Goal: Communication & Community: Answer question/provide support

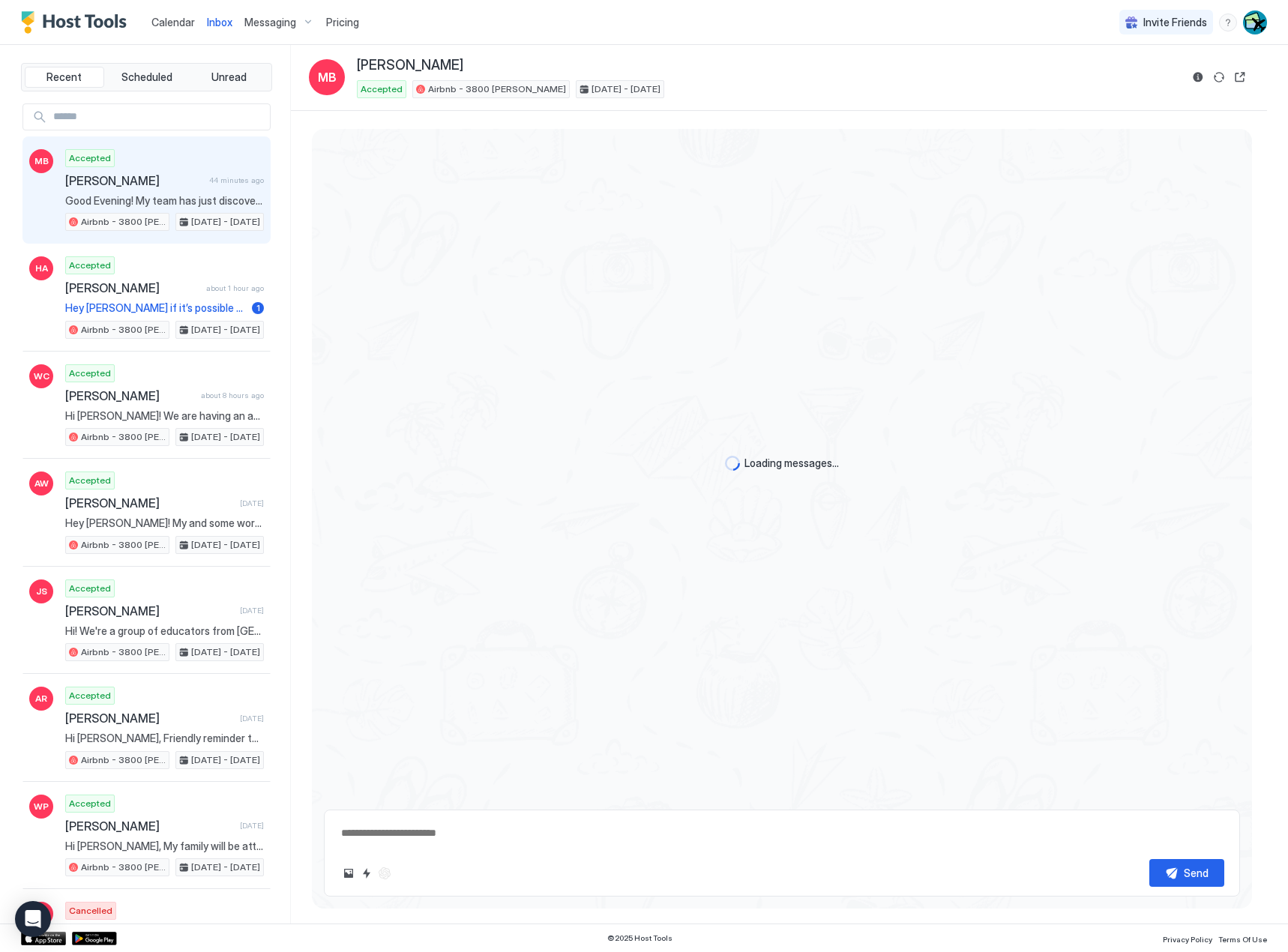
scroll to position [964, 0]
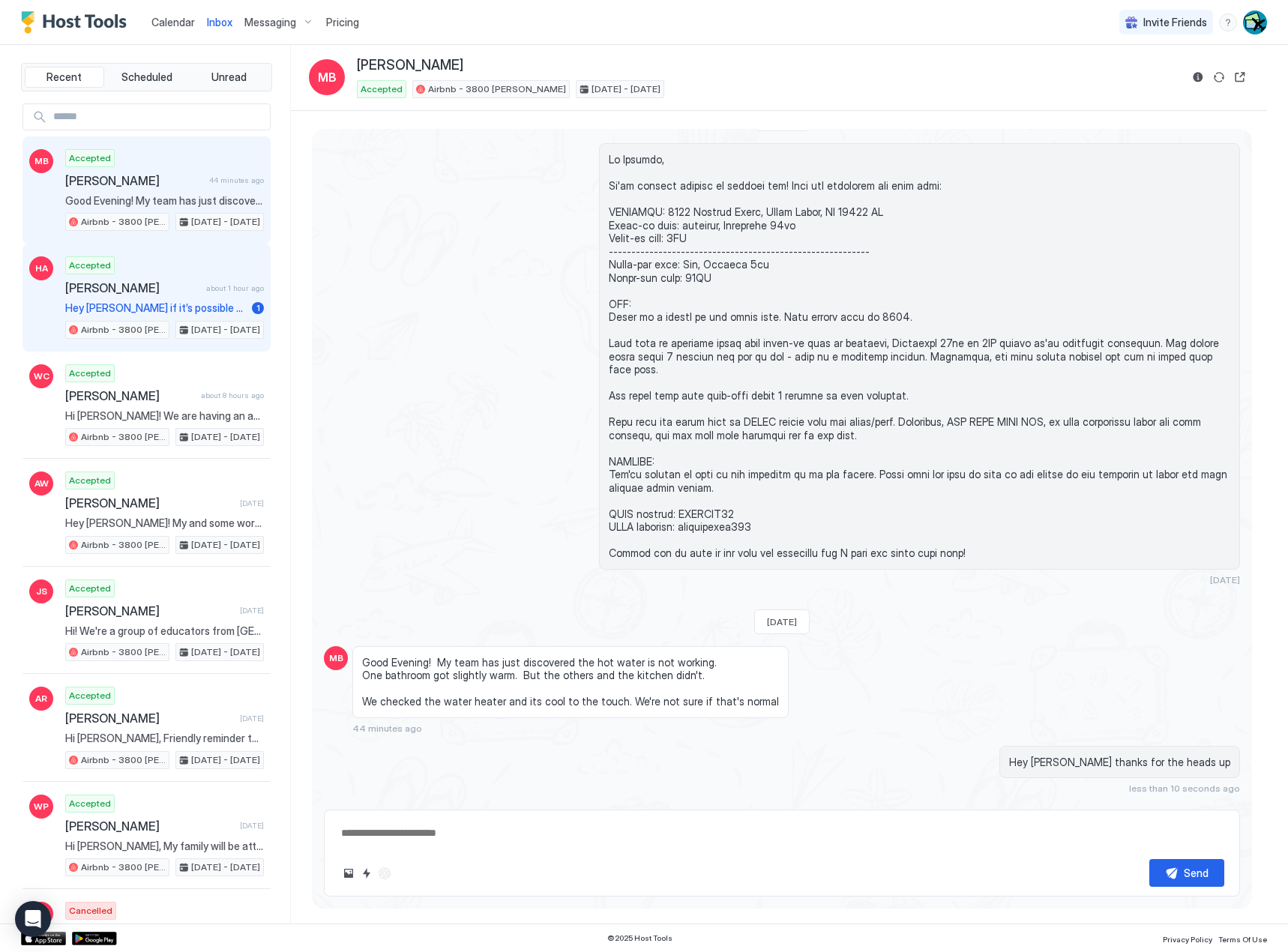
click at [155, 308] on span "Hey [PERSON_NAME] if it’s possible can you give me a review too pls" at bounding box center [155, 307] width 180 height 13
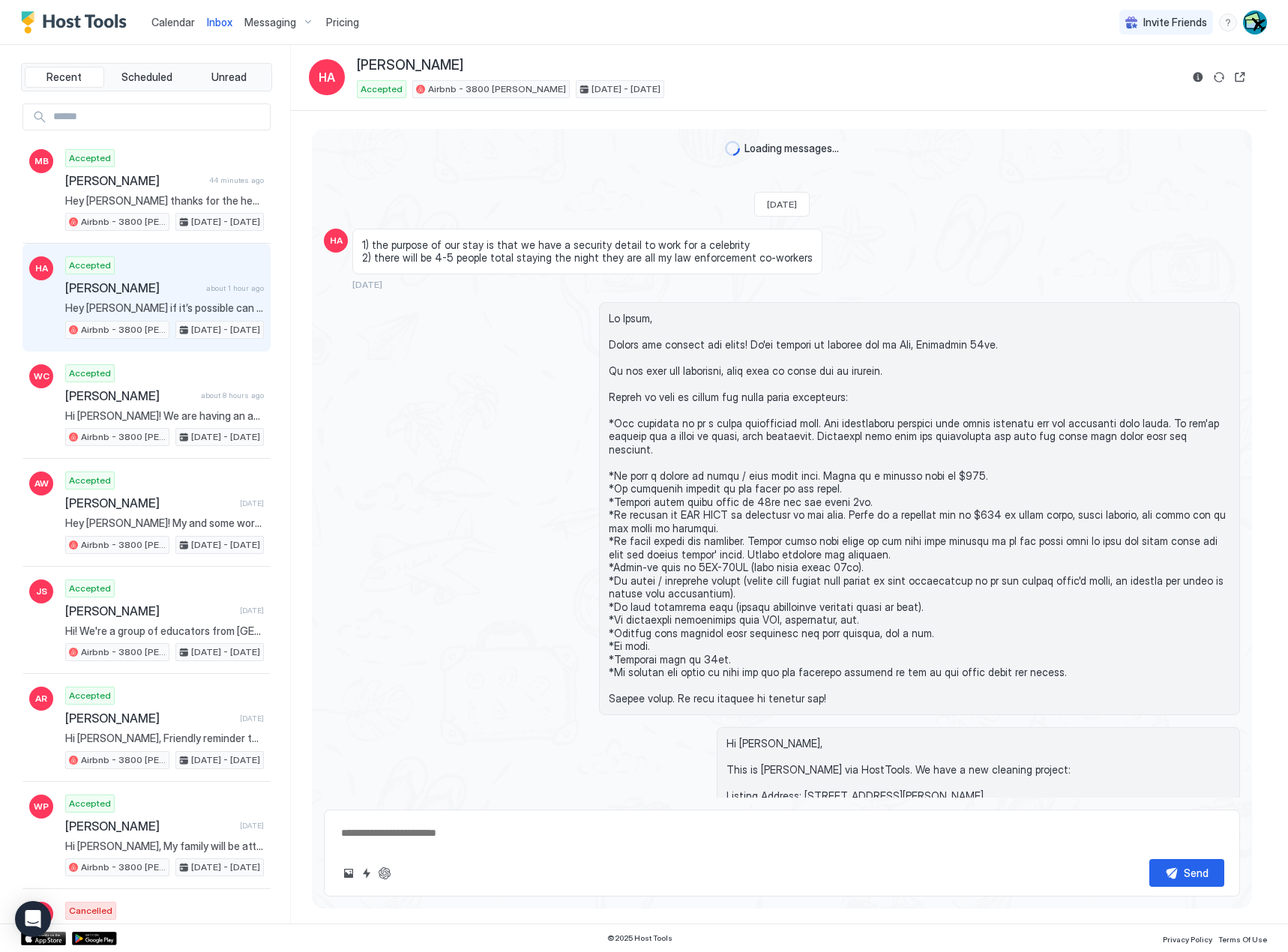
scroll to position [1313, 0]
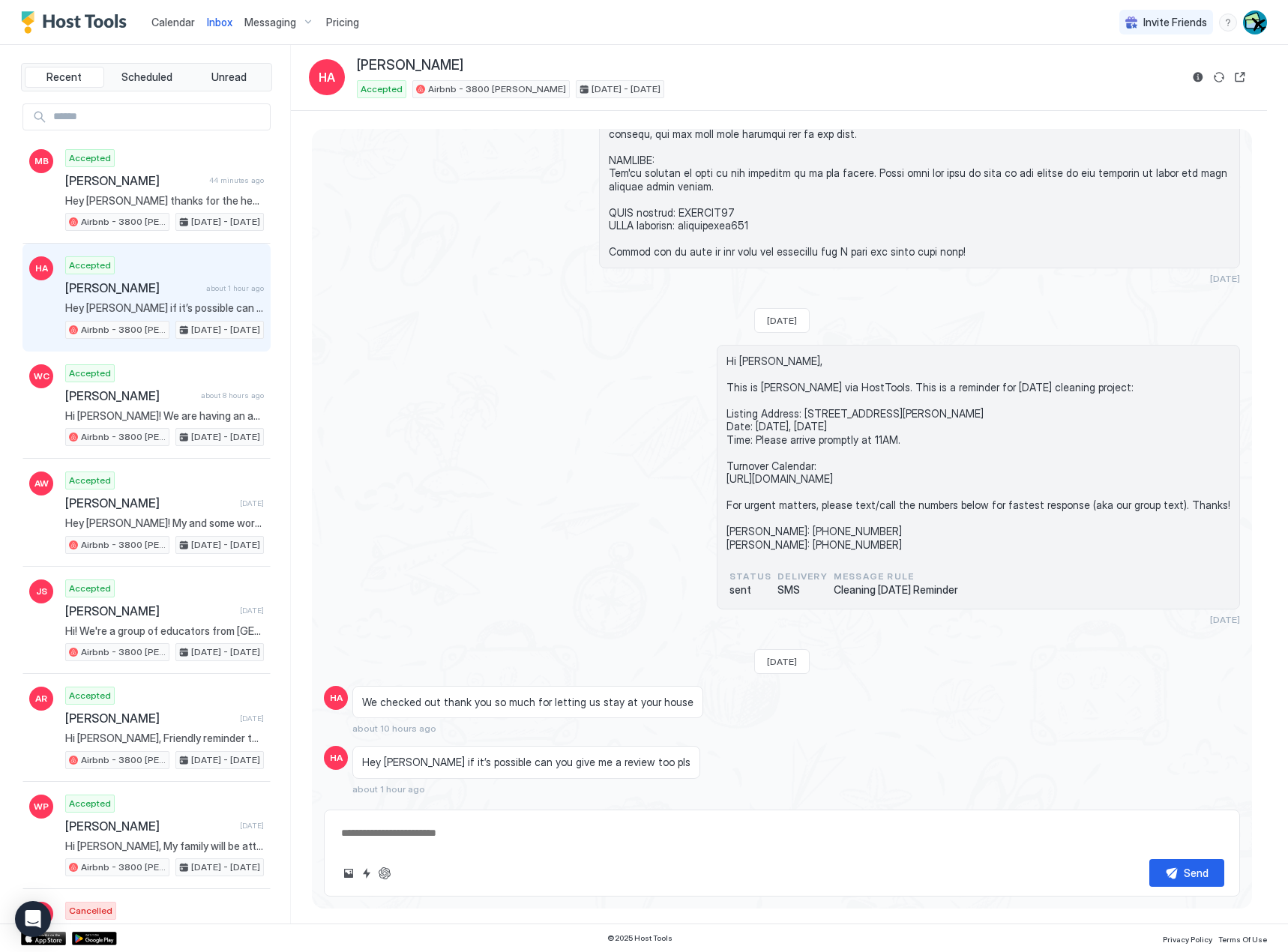
click at [600, 857] on div "Send" at bounding box center [783, 853] width 917 height 87
click at [592, 854] on div "Send" at bounding box center [783, 853] width 917 height 87
click at [566, 841] on textarea at bounding box center [782, 834] width 885 height 28
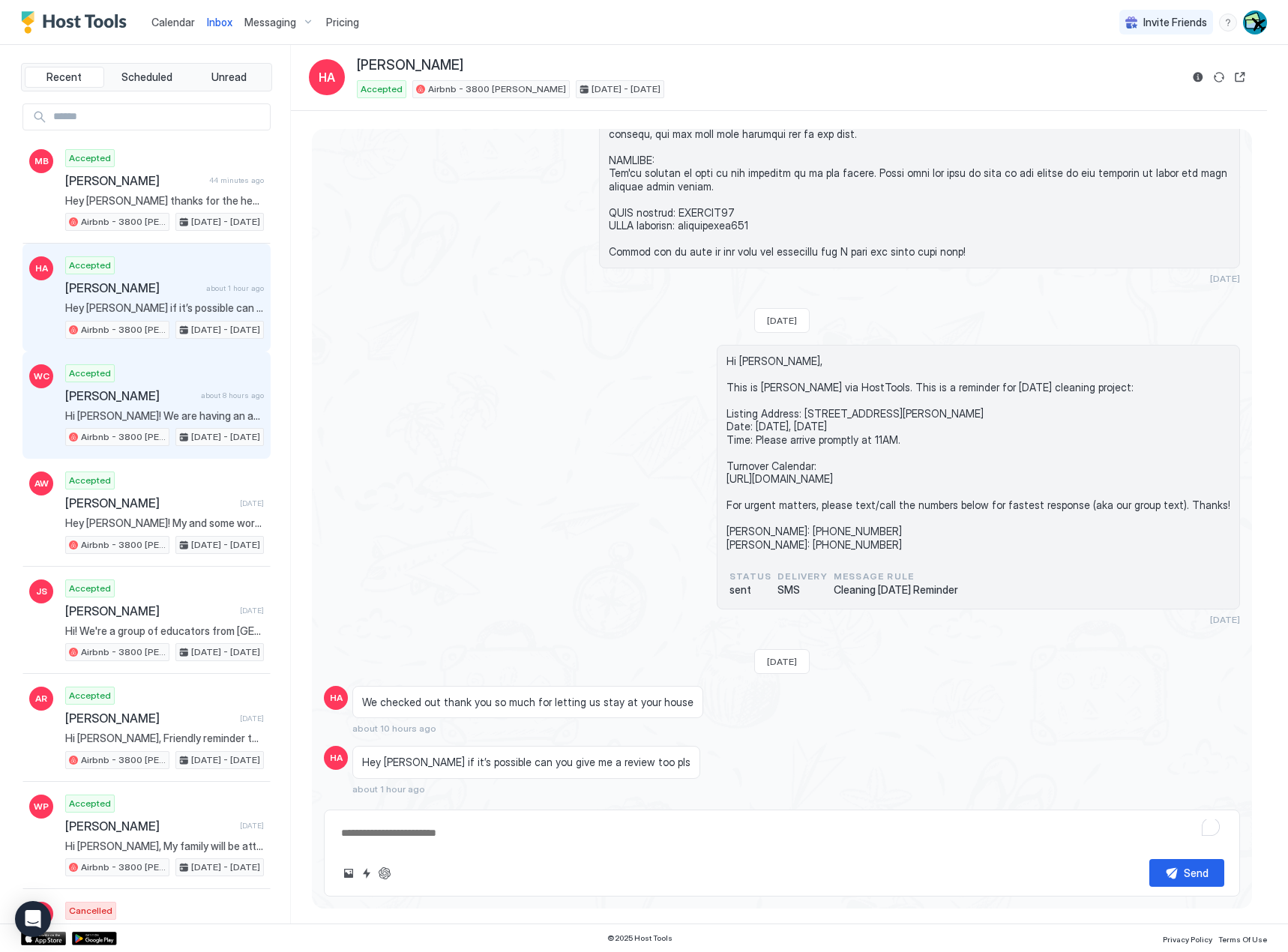
click at [139, 378] on div "Accepted [PERSON_NAME] about 8 hours ago Hi [PERSON_NAME]! We are having an adu…" at bounding box center [165, 405] width 199 height 83
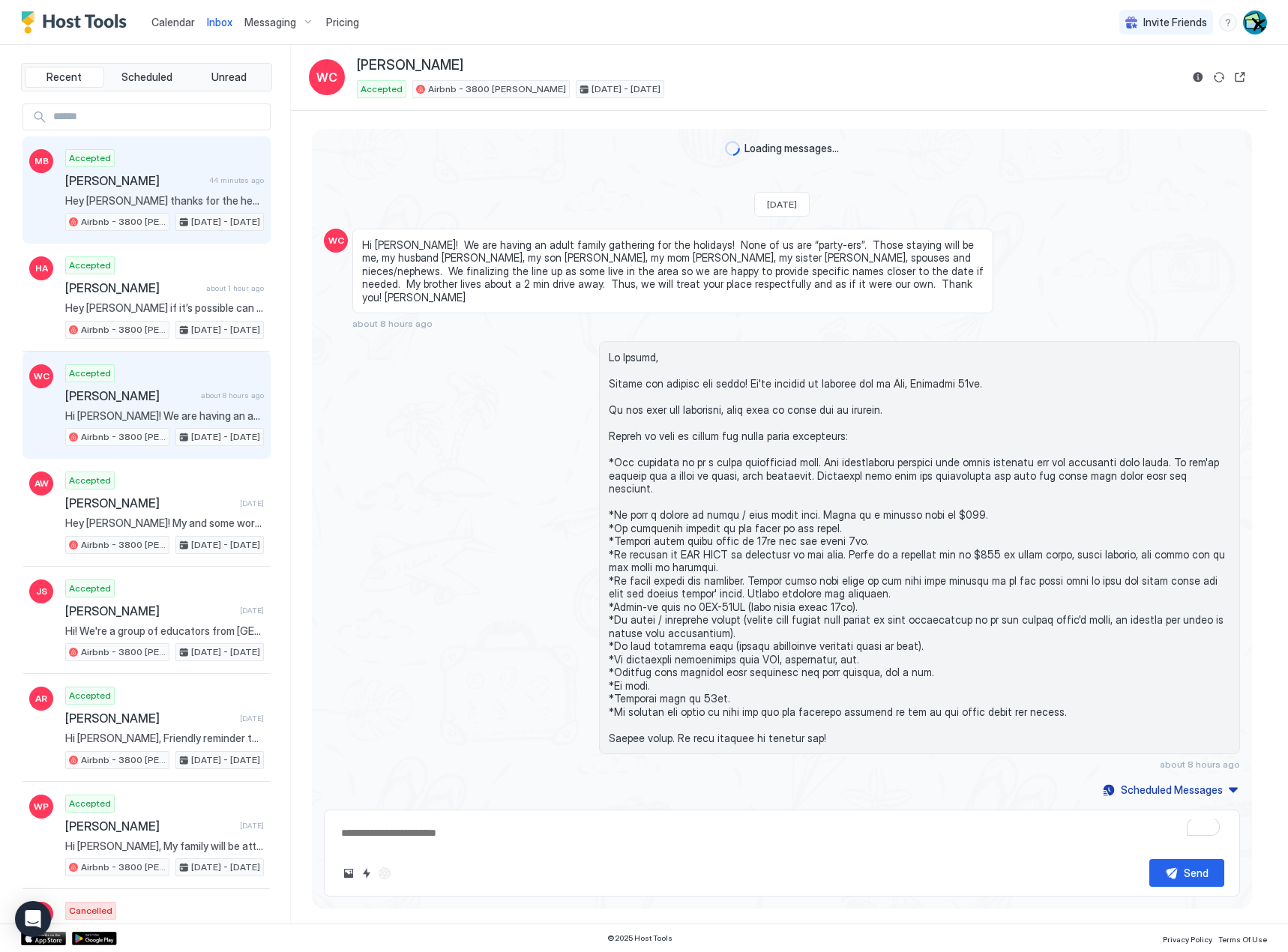
click at [165, 179] on span "[PERSON_NAME]" at bounding box center [134, 180] width 138 height 15
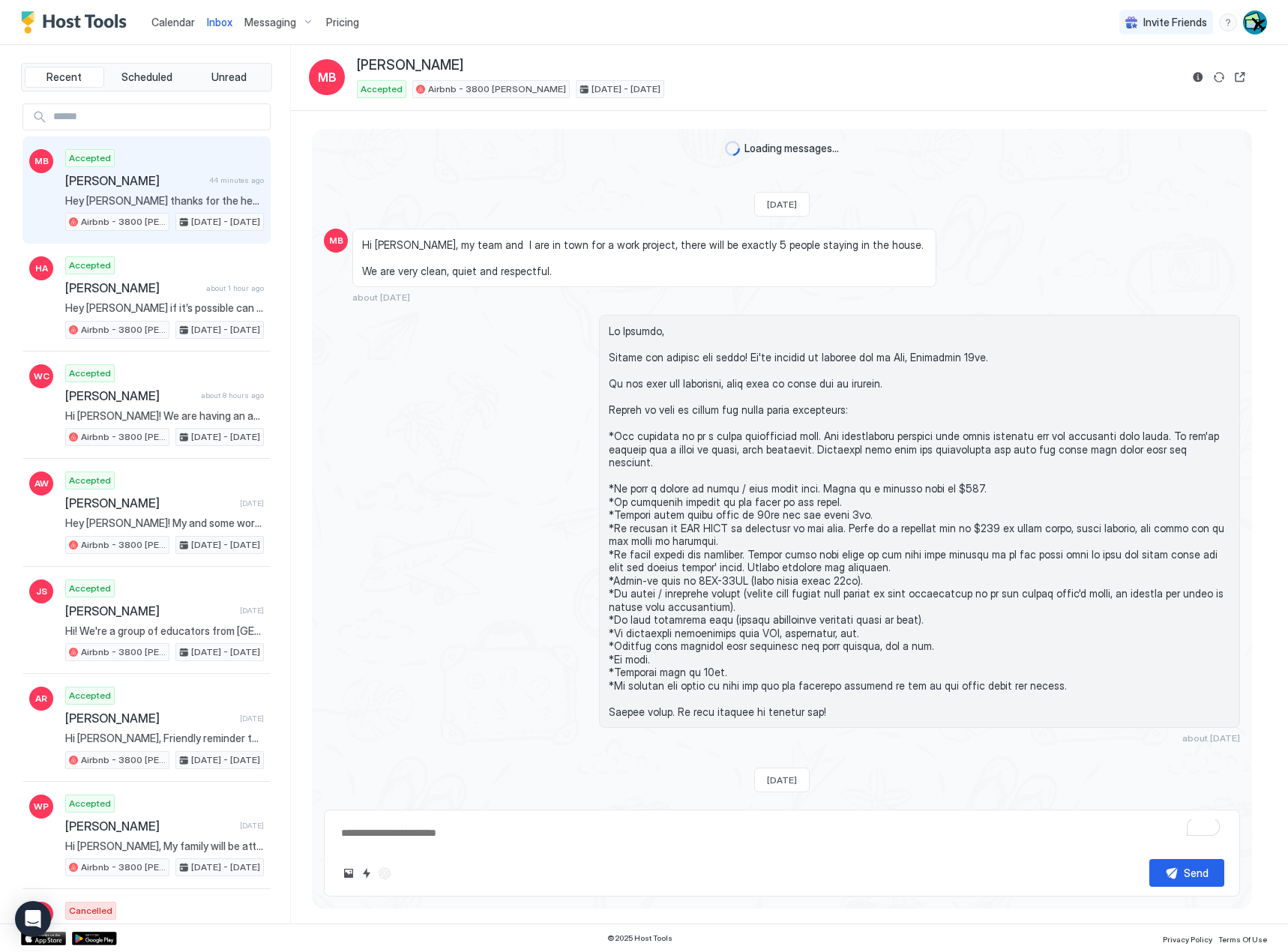
scroll to position [964, 0]
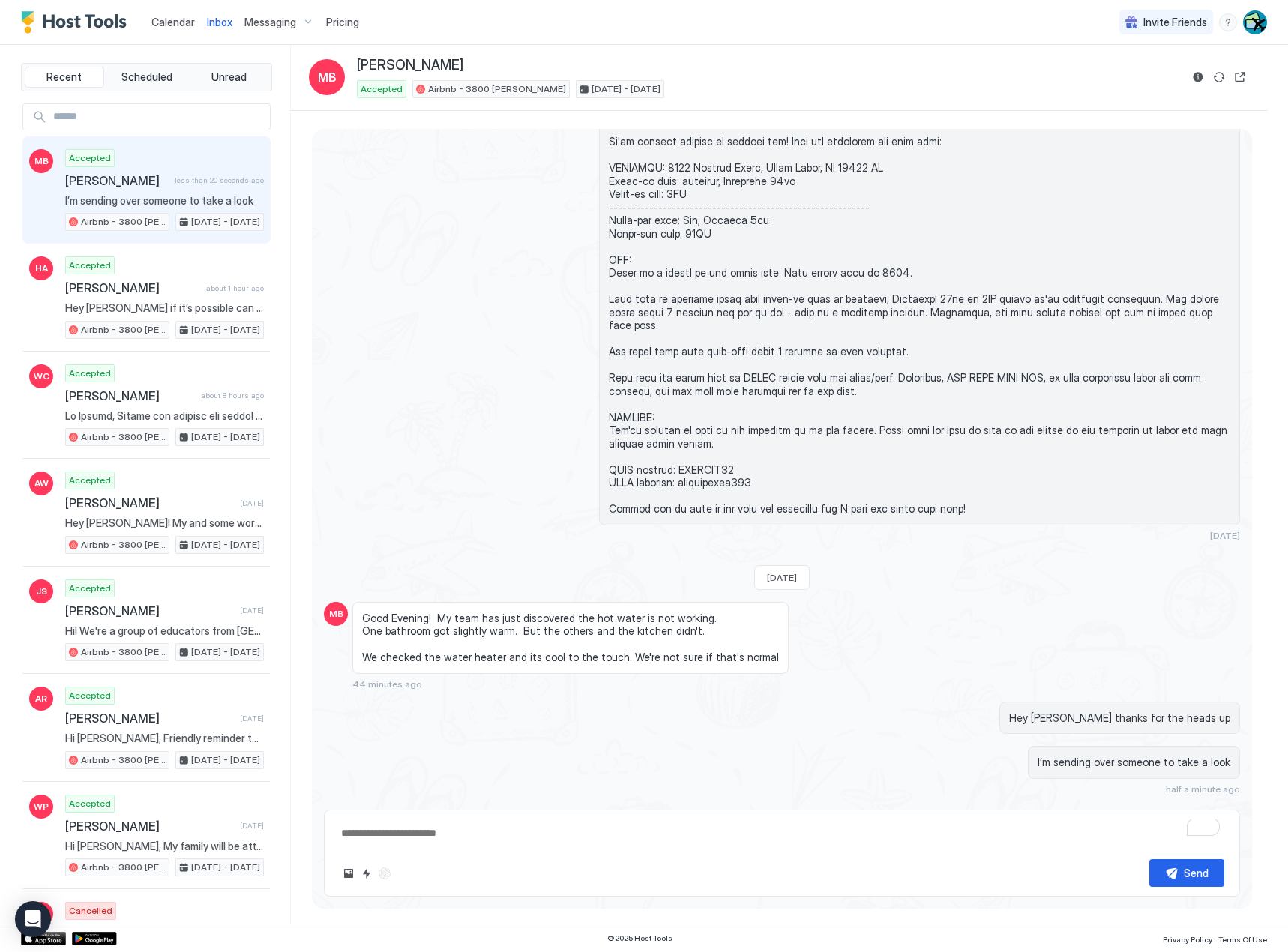
type textarea "*"
